Goal: Task Accomplishment & Management: Use online tool/utility

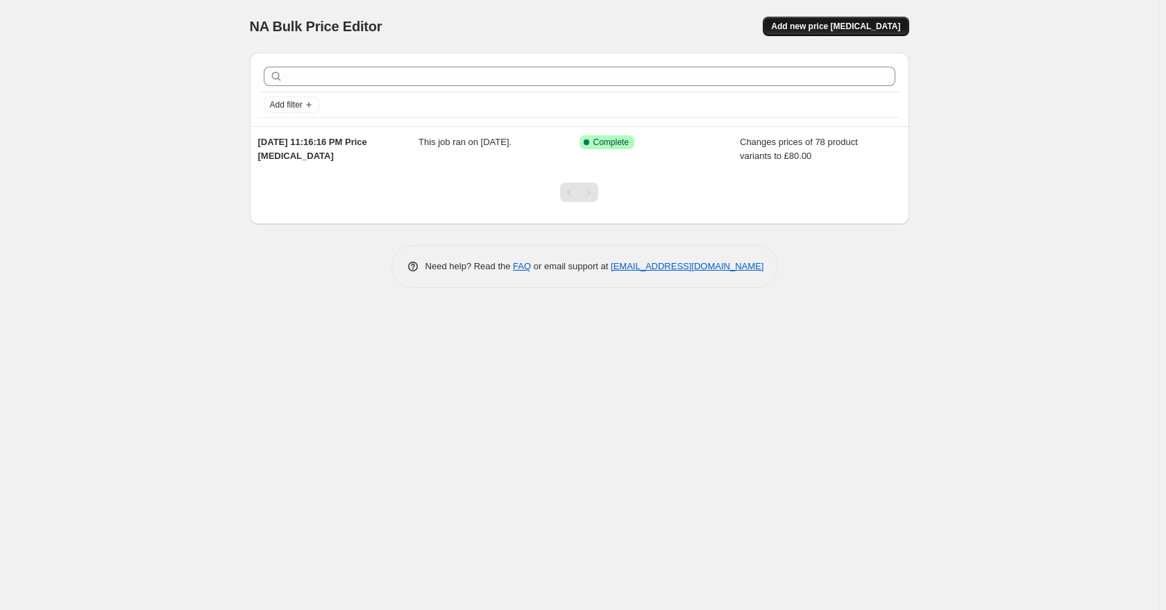
click at [846, 20] on button "Add new price [MEDICAL_DATA]" at bounding box center [835, 26] width 146 height 19
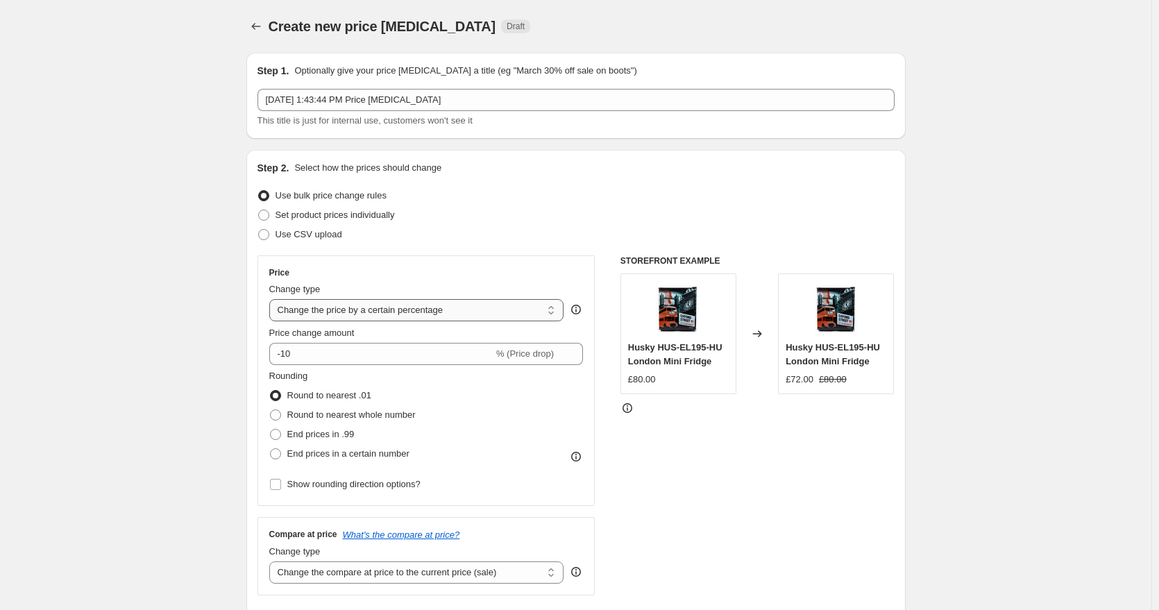
click at [432, 314] on select "Change the price to a certain amount Change the price by a certain amount Chang…" at bounding box center [416, 310] width 295 height 22
select select "to"
click at [272, 299] on select "Change the price to a certain amount Change the price by a certain amount Chang…" at bounding box center [416, 310] width 295 height 22
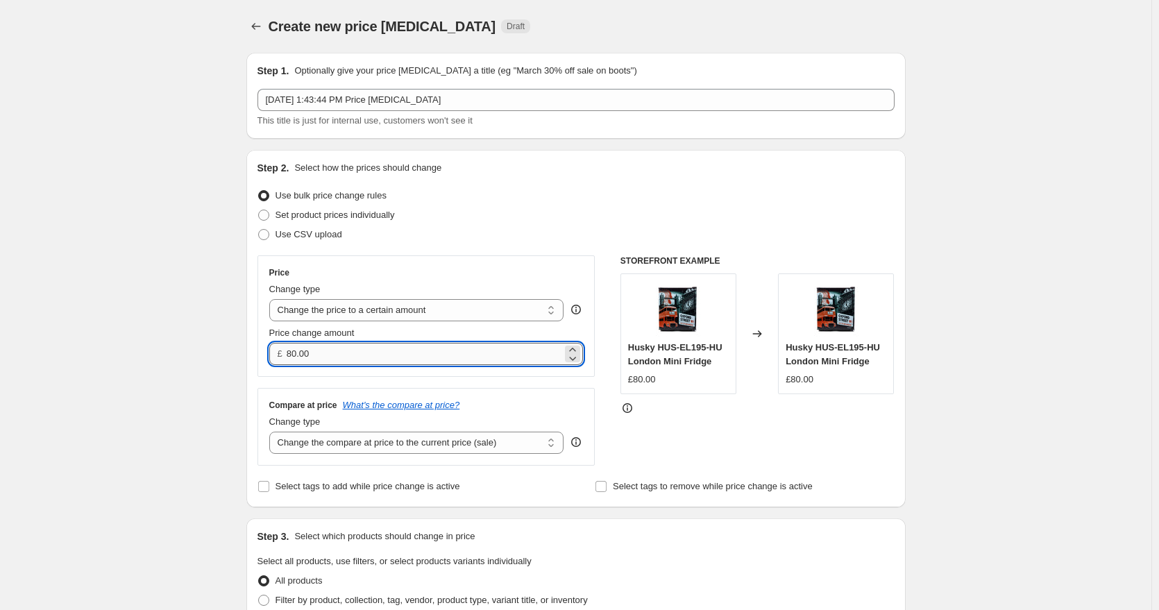
click at [321, 351] on input "80.00" at bounding box center [424, 354] width 275 height 22
type input "60.00"
click at [388, 440] on select "Change the compare at price to the current price (sale) Change the compare at p…" at bounding box center [416, 443] width 295 height 22
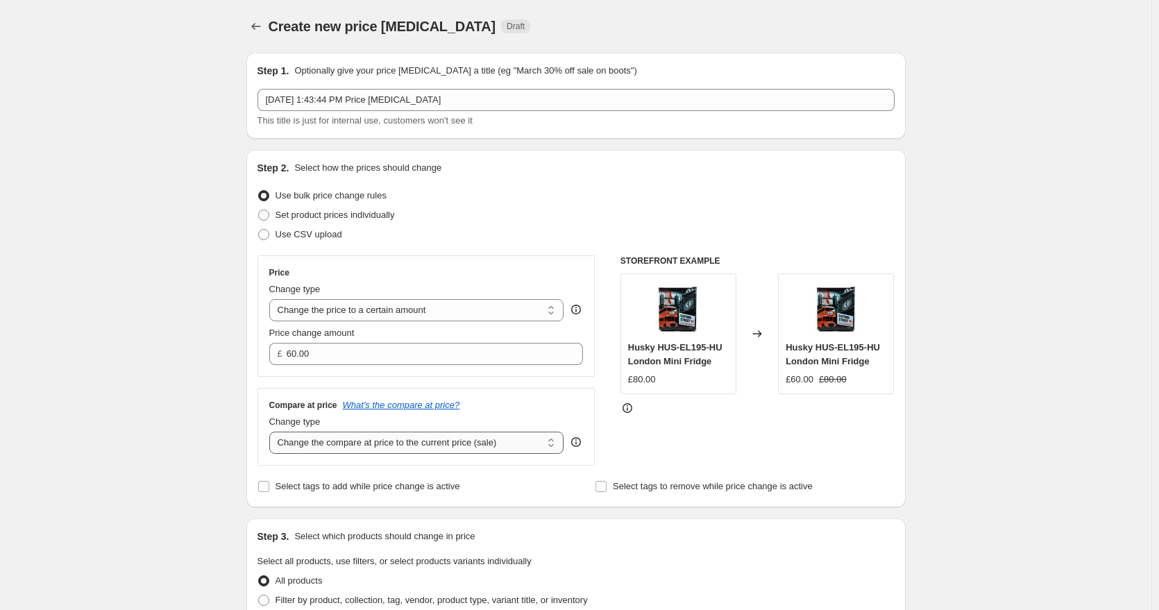
select select "remove"
click at [272, 432] on select "Change the compare at price to the current price (sale) Change the compare at p…" at bounding box center [416, 443] width 295 height 22
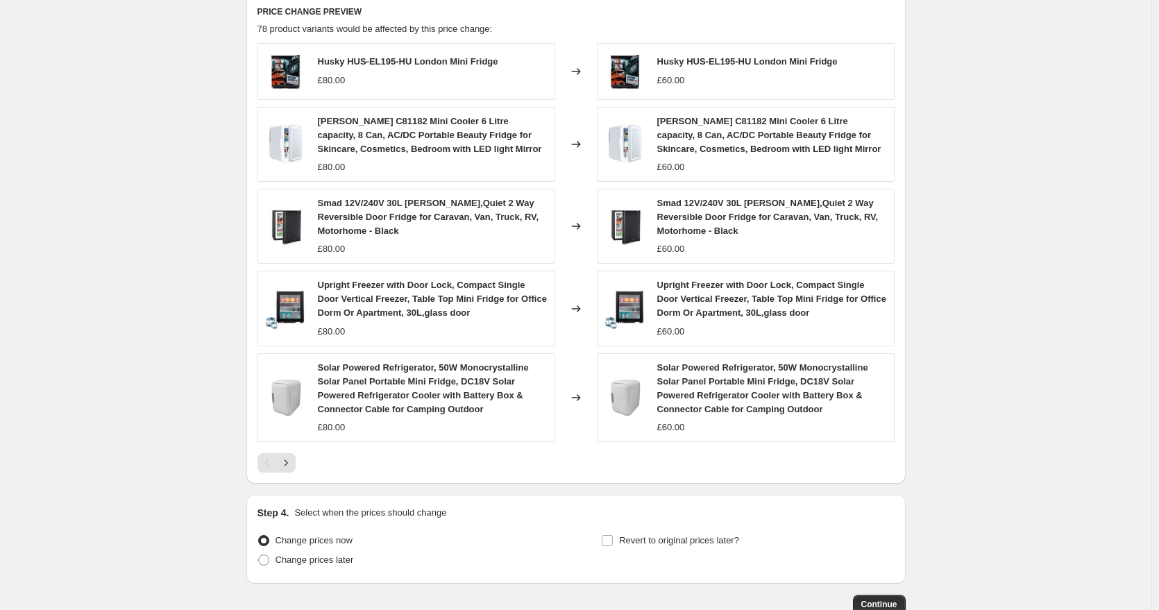
scroll to position [735, 0]
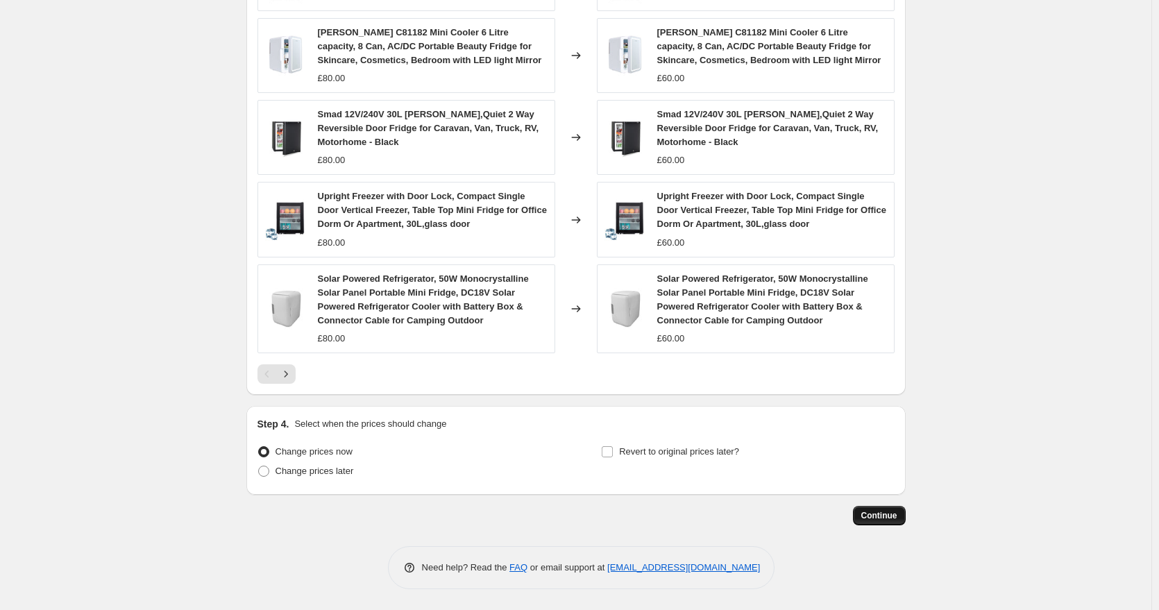
click at [877, 522] on button "Continue" at bounding box center [879, 515] width 53 height 19
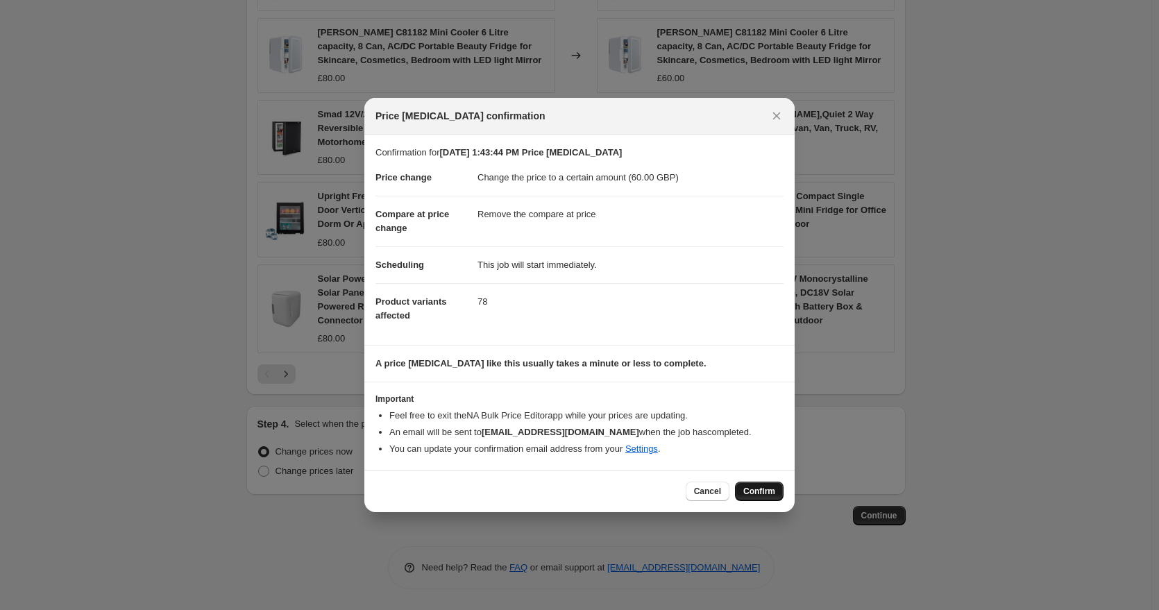
click at [761, 484] on button "Confirm" at bounding box center [759, 490] width 49 height 19
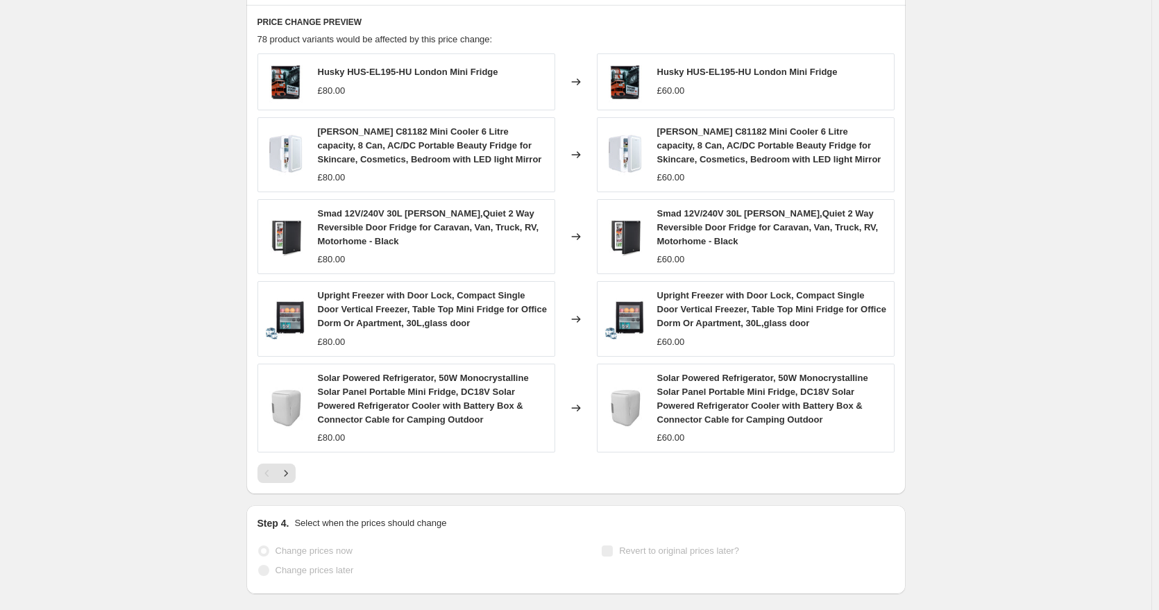
select select "remove"
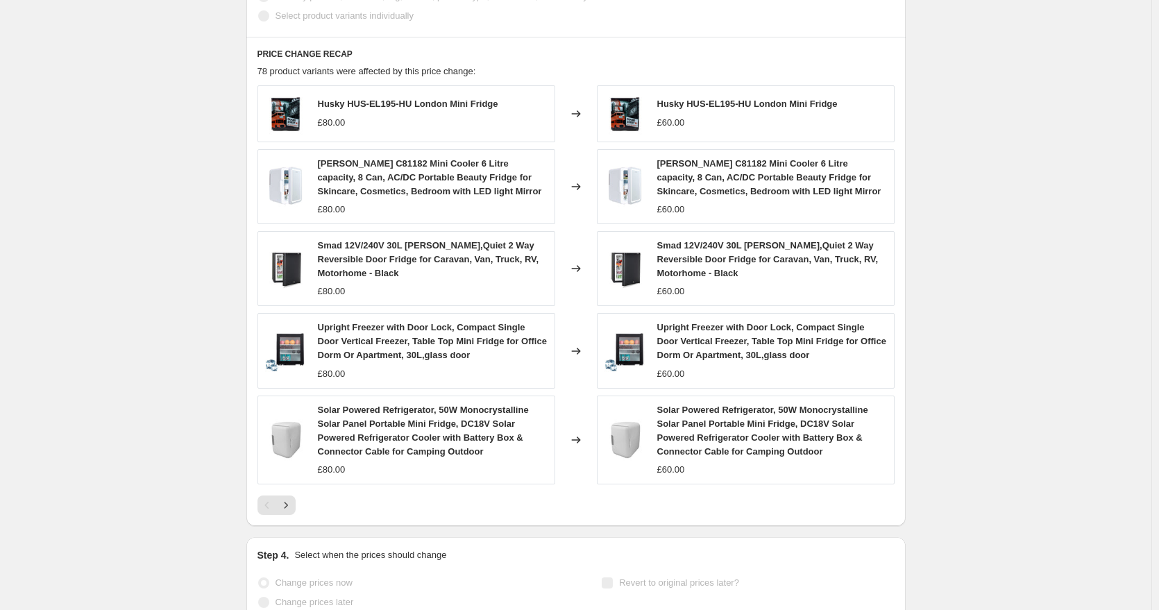
scroll to position [0, 0]
